Goal: Communication & Community: Answer question/provide support

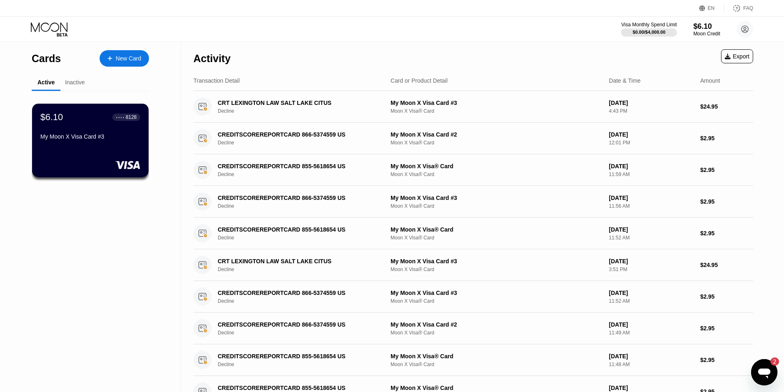
click at [754, 374] on div "Open messaging window, 2 unread messages" at bounding box center [764, 372] width 25 height 25
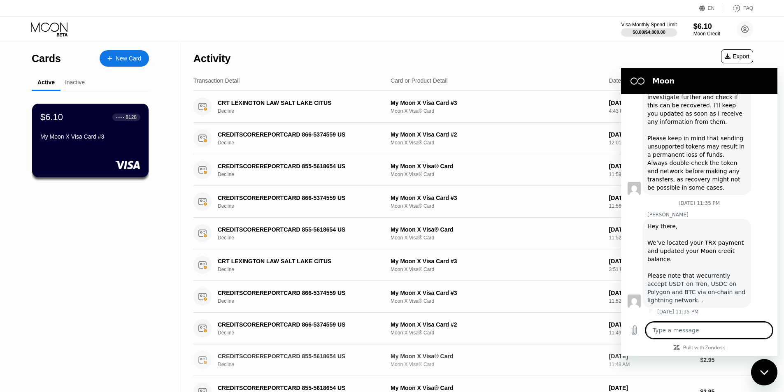
scroll to position [409, 0]
click at [701, 329] on textarea at bounding box center [709, 330] width 127 height 16
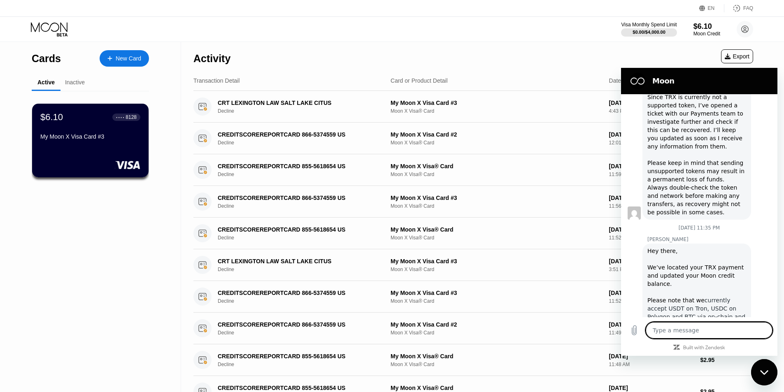
scroll to position [327, 0]
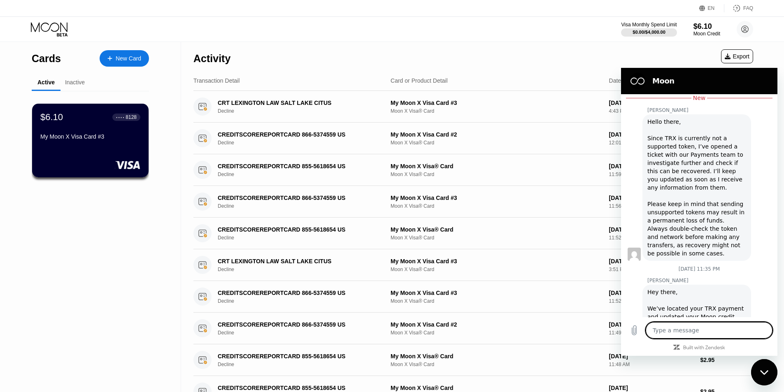
type textarea "t"
type textarea "x"
type textarea "ty"
type textarea "x"
type textarea "t"
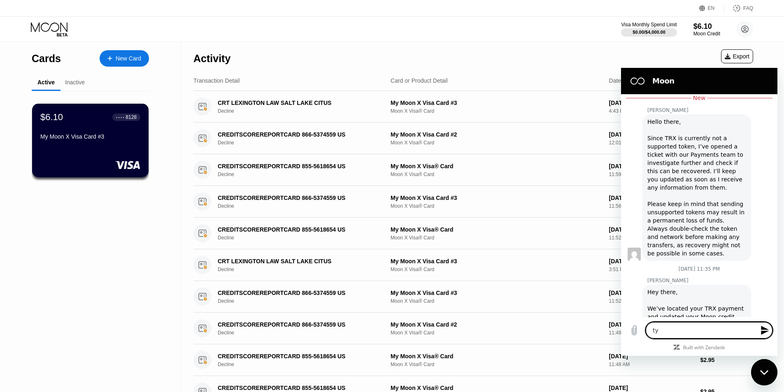
type textarea "x"
type textarea "t"
type textarea "x"
type textarea "ta"
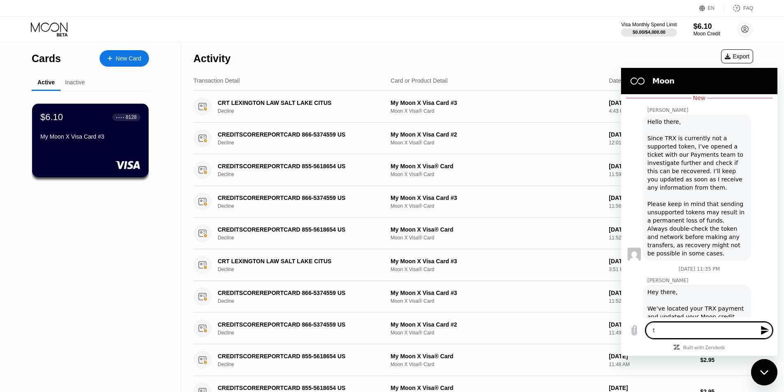
type textarea "x"
type textarea "t"
type textarea "x"
type textarea "th"
type textarea "x"
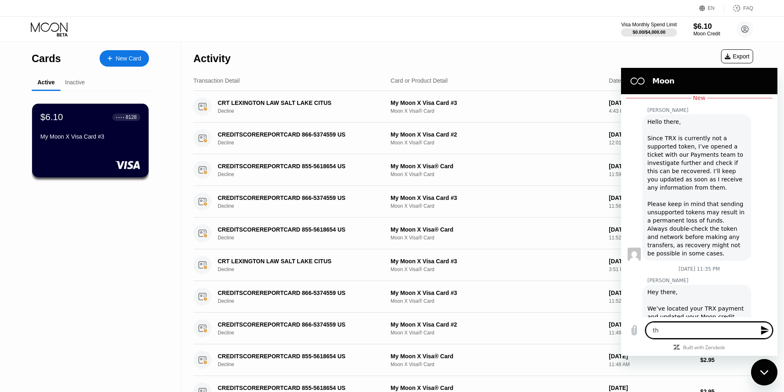
type textarea "tha"
type textarea "x"
type textarea "than"
type textarea "x"
type textarea "thanj"
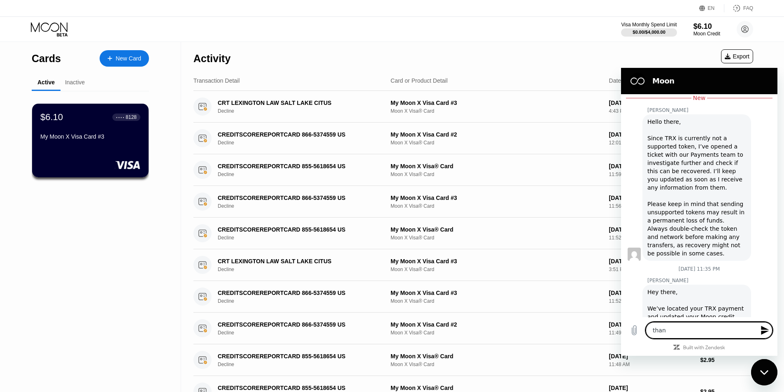
type textarea "x"
type textarea "thanjk"
type textarea "x"
type textarea "thanj"
type textarea "x"
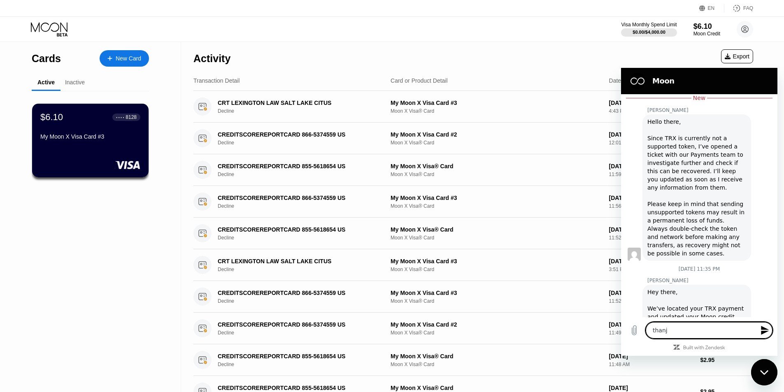
type textarea "than"
type textarea "x"
type textarea "thank"
type textarea "x"
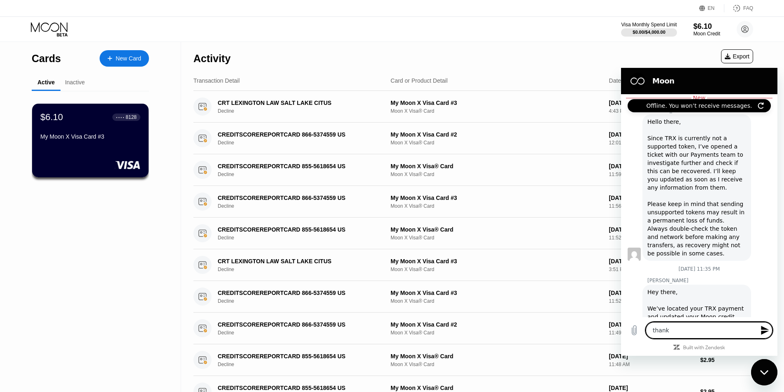
type textarea "thank"
type textarea "x"
type textarea "thank y"
type textarea "x"
type textarea "thank yo"
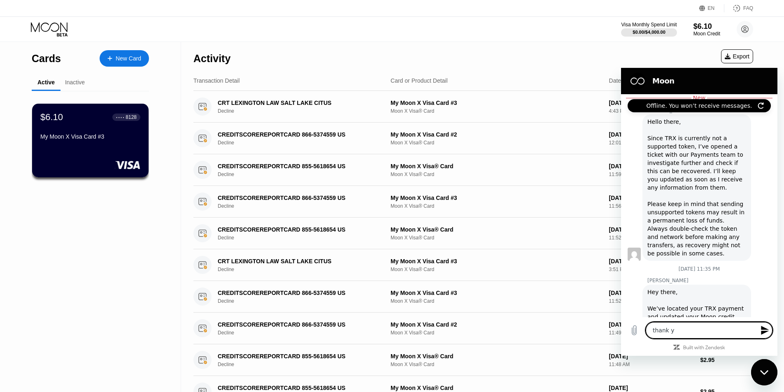
type textarea "x"
type textarea "thank you"
type textarea "x"
type textarea "thank you"
type textarea "x"
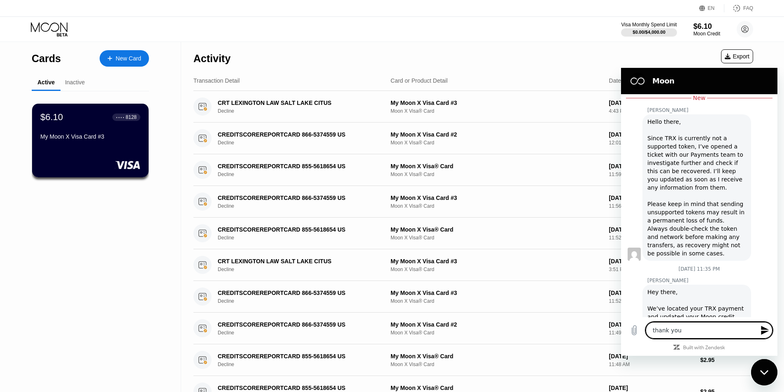
type textarea "thank you"
type textarea "x"
type textarea "thank you s"
type textarea "x"
type textarea "thank you so"
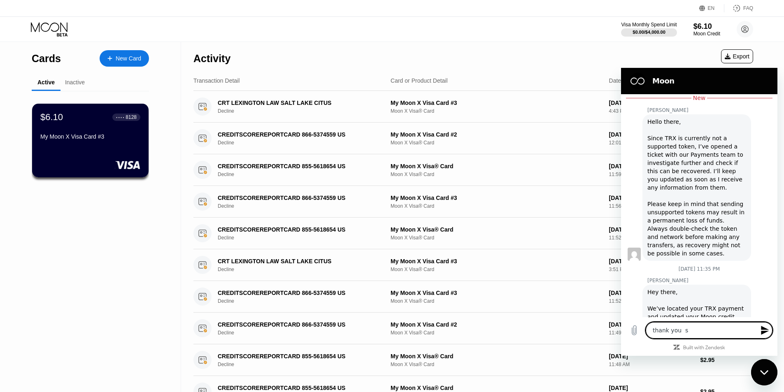
type textarea "x"
type textarea "thank you so"
type textarea "x"
type textarea "thank you so m"
type textarea "x"
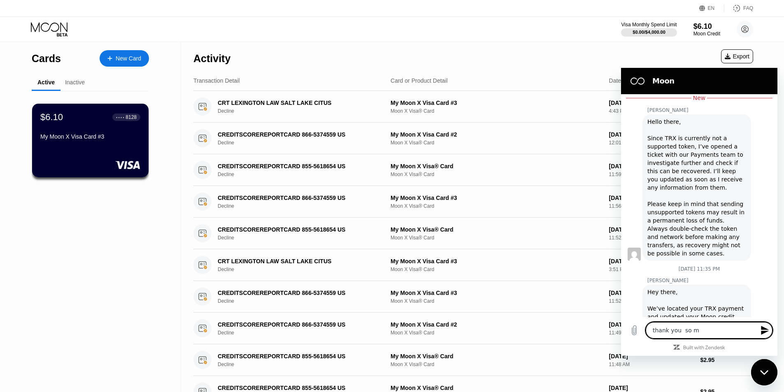
type textarea "thank you so mu"
type textarea "x"
type textarea "thank you so muc"
type textarea "x"
type textarea "thank you so much"
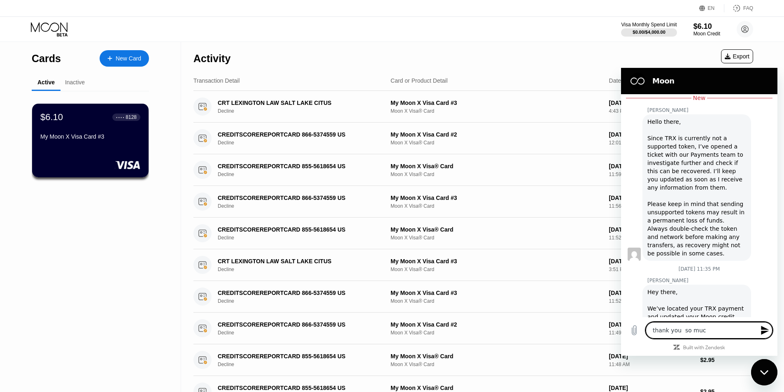
type textarea "x"
type textarea "i"
type textarea "x"
type textarea "it"
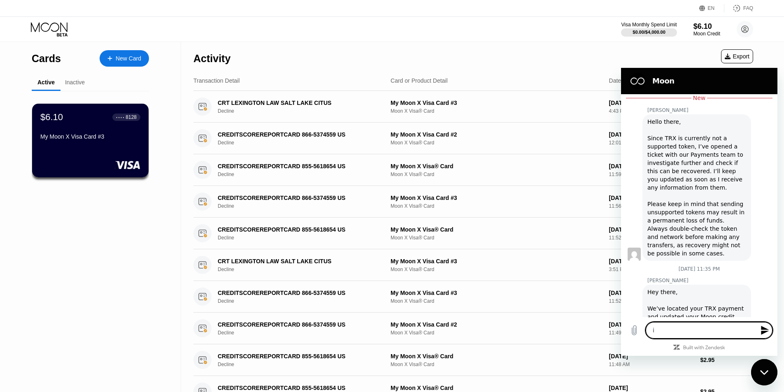
type textarea "x"
type textarea "it"
type textarea "x"
type textarea "it w"
type textarea "x"
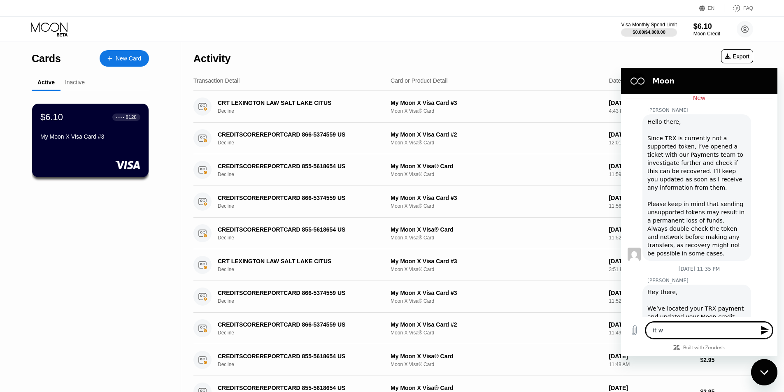
type textarea "it wi"
type textarea "x"
type textarea "it wil"
type textarea "x"
type textarea "it will"
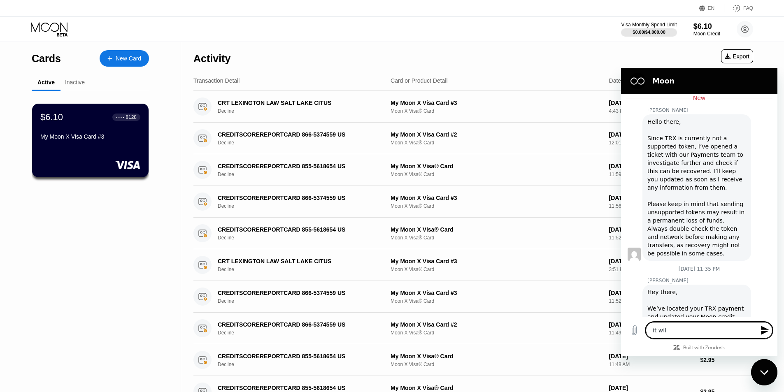
type textarea "x"
type textarea "it will"
type textarea "x"
type textarea "it will n"
type textarea "x"
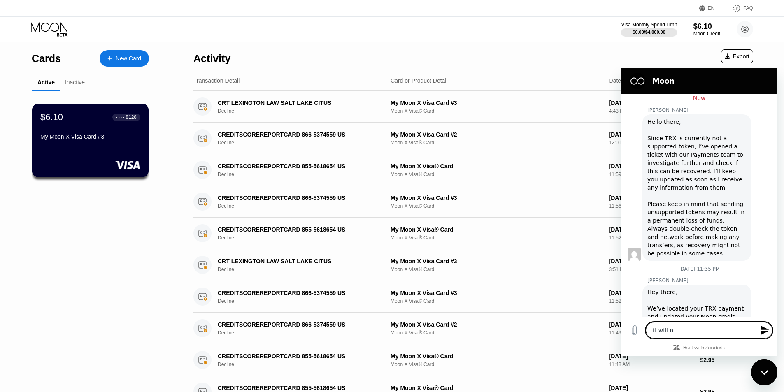
type textarea "it will ne"
type textarea "x"
type textarea "it will nev"
type textarea "x"
type textarea "it will neve"
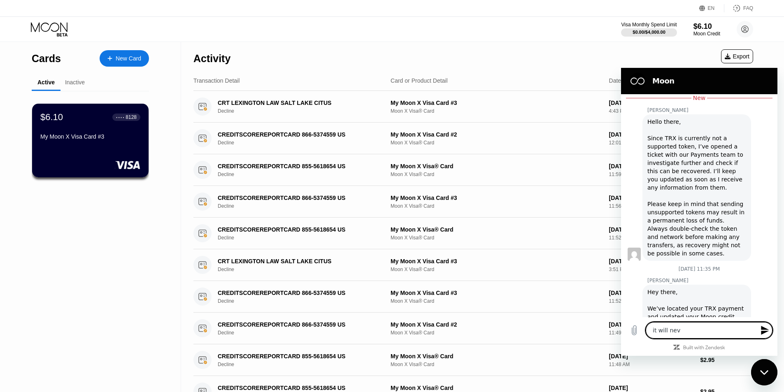
type textarea "x"
type textarea "it will never"
type textarea "x"
type textarea "it will never"
type textarea "x"
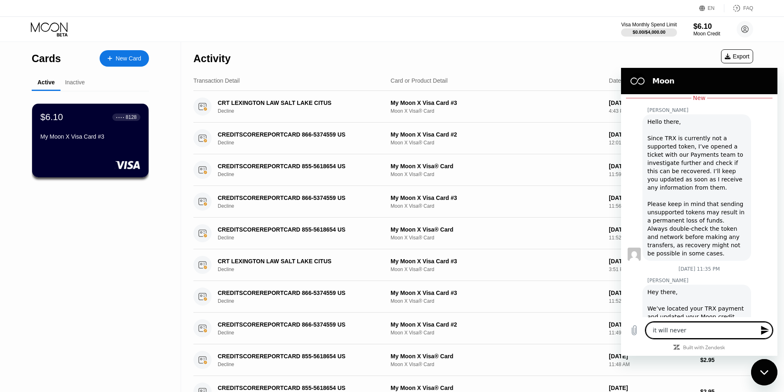
type textarea "it will never h"
type textarea "x"
type textarea "it will never ha"
type textarea "x"
type textarea "it will never hap"
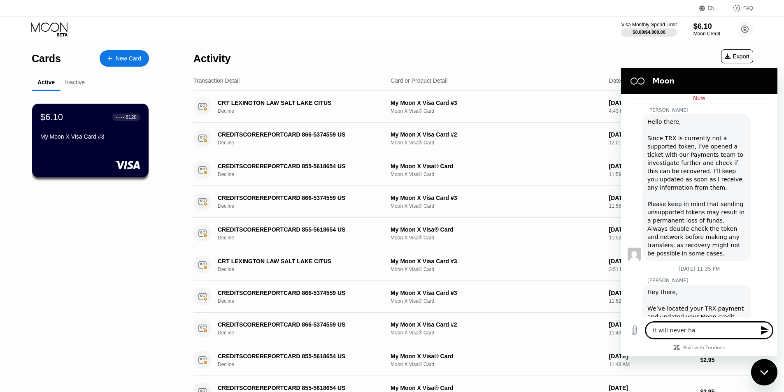
type textarea "x"
type textarea "it will never happ"
type textarea "x"
type textarea "it will never [PERSON_NAME]"
type textarea "x"
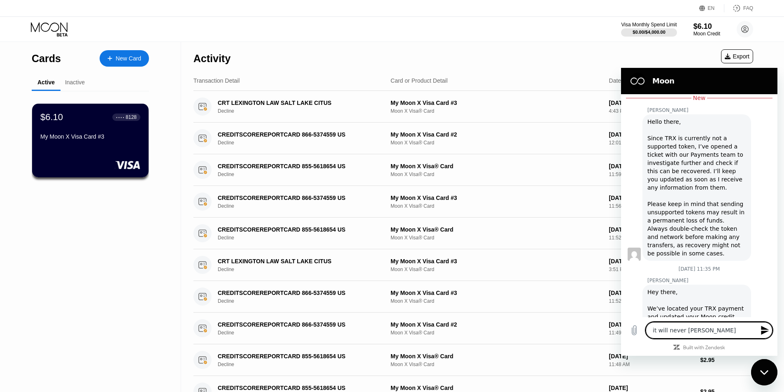
type textarea "it will never happen"
type textarea "x"
type textarea "it will never happen"
type textarea "x"
type textarea "it will never happen a"
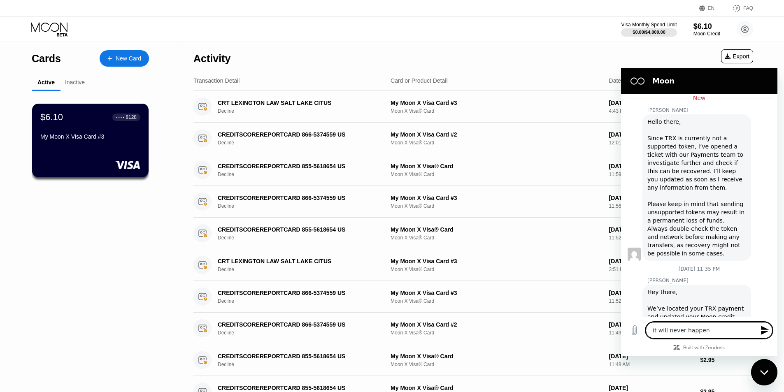
type textarea "x"
type textarea "it will never happen ag"
type textarea "x"
type textarea "it will never happen aga"
type textarea "x"
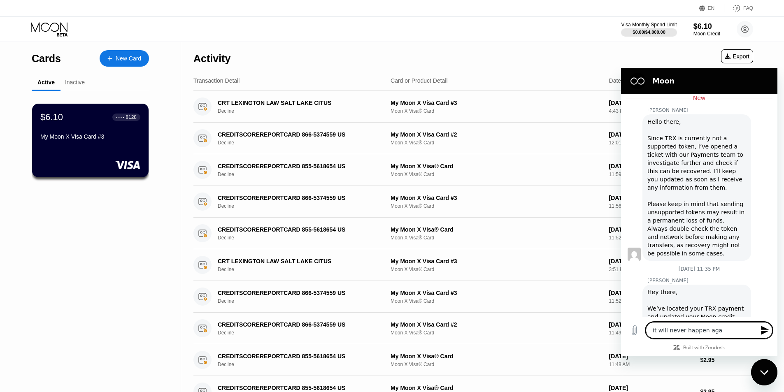
type textarea "it will never happen agai"
type textarea "x"
type textarea "it will never happen again"
type textarea "x"
type textarea "it will never happen again"
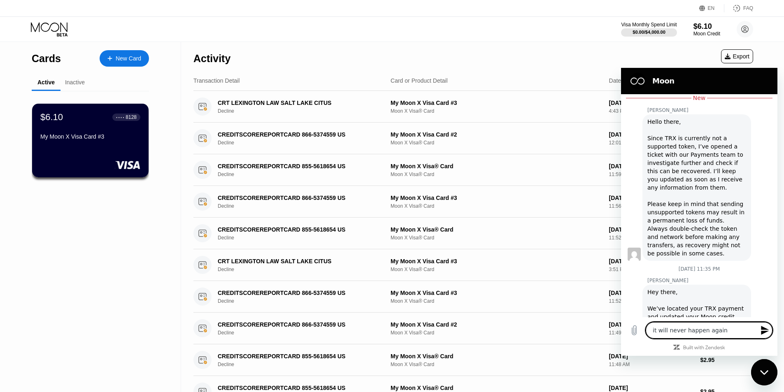
type textarea "x"
type textarea "it will never happen again s"
type textarea "x"
type textarea "it will never happen again so"
type textarea "x"
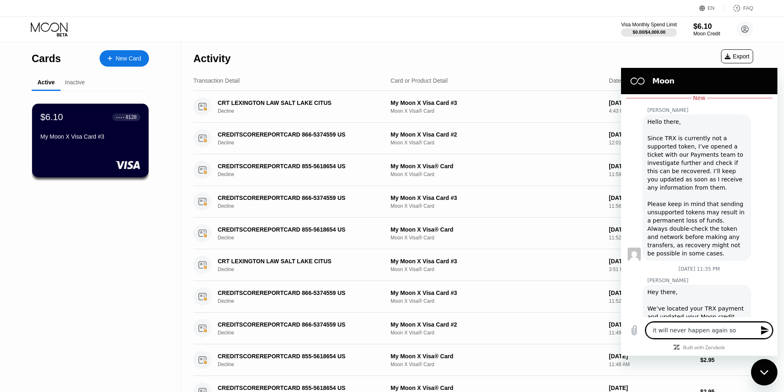
type textarea "it will never happen again sor"
type textarea "x"
type textarea "it will never happen again sorr"
type textarea "x"
type textarea "it will never happen again sorry"
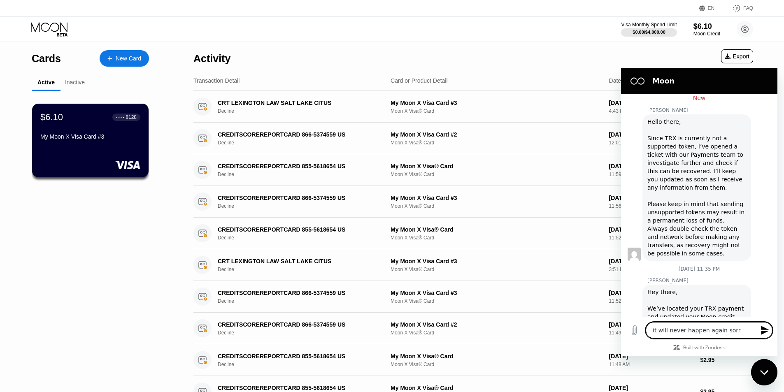
type textarea "x"
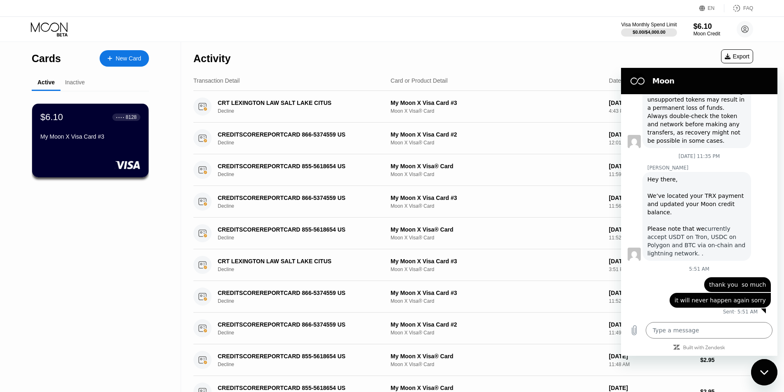
scroll to position [456, 0]
type textarea "x"
click at [690, 83] on h2 "Moon" at bounding box center [711, 81] width 117 height 10
